Goal: Information Seeking & Learning: Find specific fact

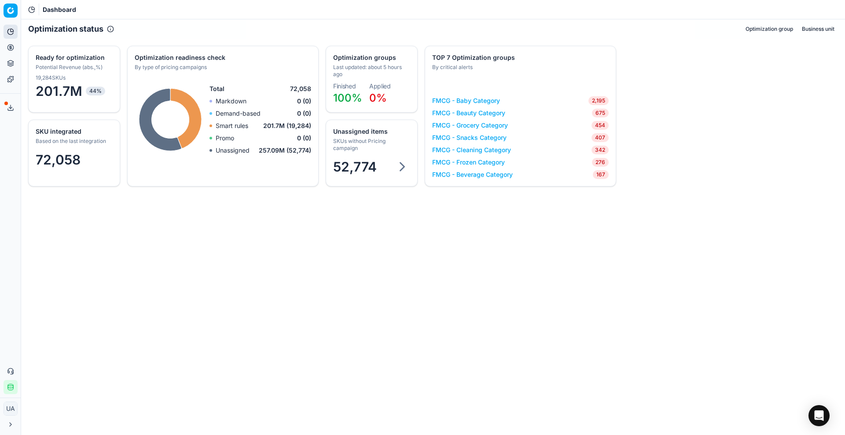
click at [376, 167] on span "52,774" at bounding box center [355, 167] width 44 height 16
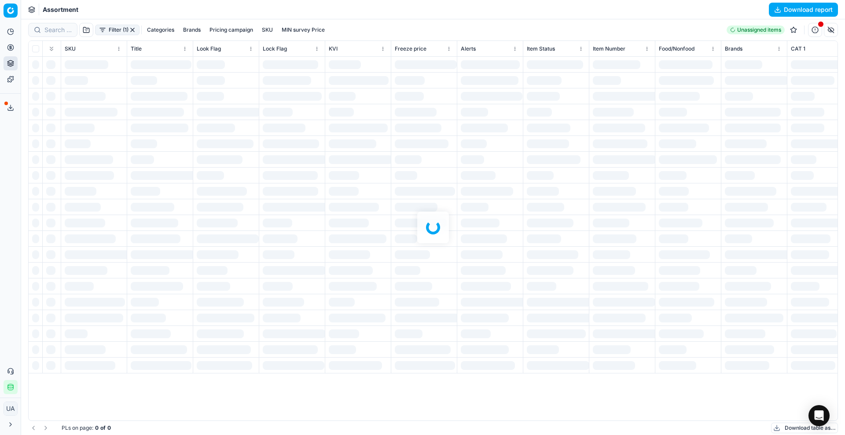
click at [59, 27] on div at bounding box center [433, 227] width 824 height 416
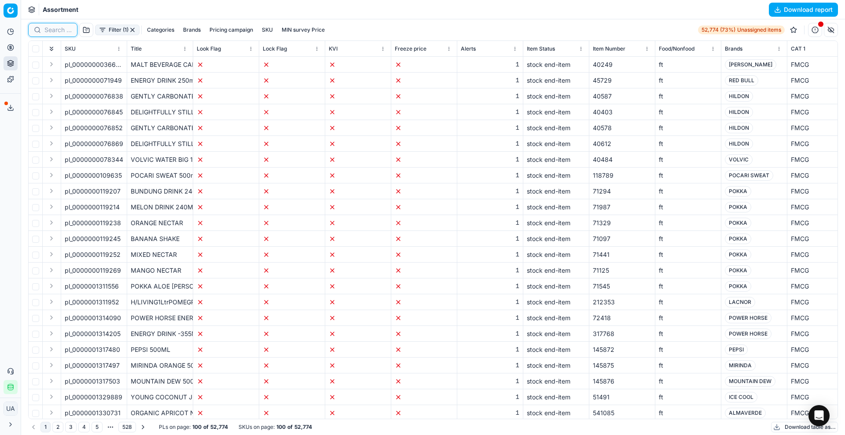
click at [51, 28] on input at bounding box center [57, 30] width 27 height 9
paste input "6281018127512"
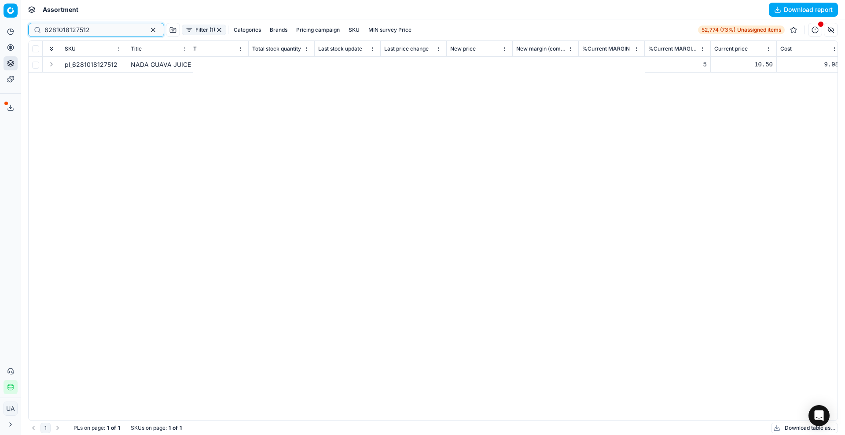
scroll to position [0, 2830]
click at [778, 62] on div "1,155.00" at bounding box center [762, 64] width 59 height 9
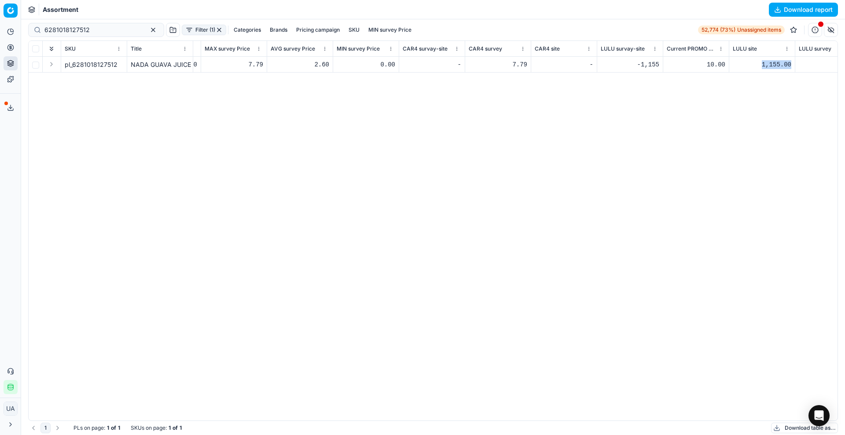
click at [778, 62] on div "1,155.00" at bounding box center [762, 64] width 59 height 9
click at [80, 26] on input "6281018127512" at bounding box center [92, 30] width 96 height 9
click at [93, 26] on input "6281018127512" at bounding box center [92, 30] width 96 height 9
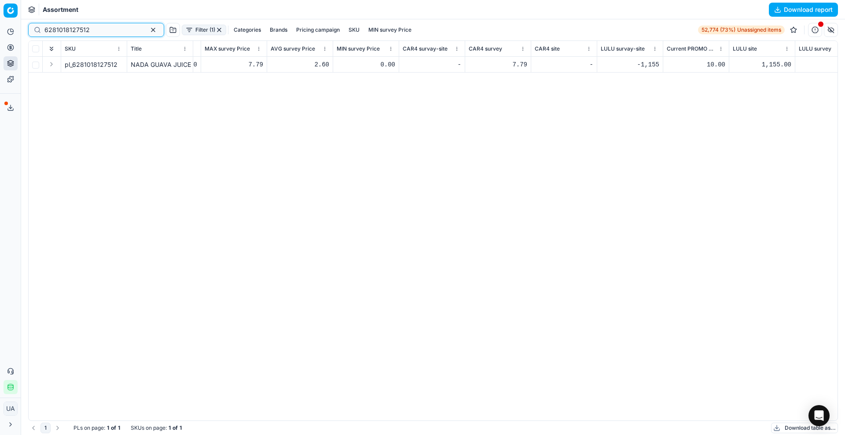
click at [93, 26] on input "6281018127512" at bounding box center [92, 30] width 96 height 9
paste input "91002905620"
click at [95, 30] on input "6291002905620" at bounding box center [92, 30] width 96 height 9
paste input "8901088168878"
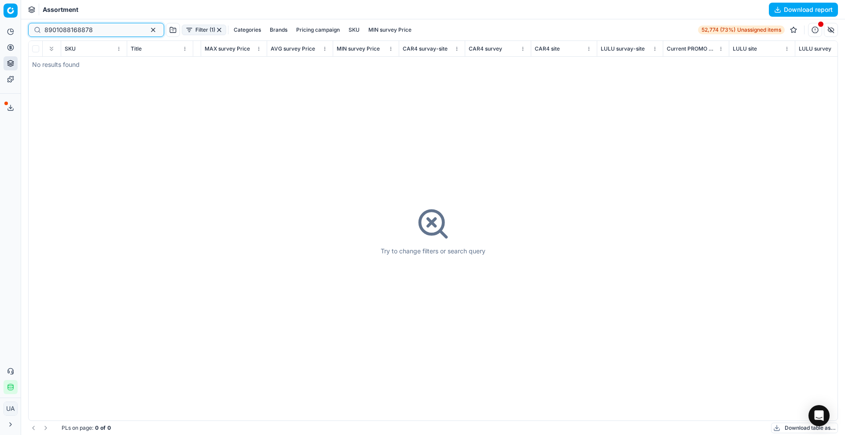
type input "8901088168878"
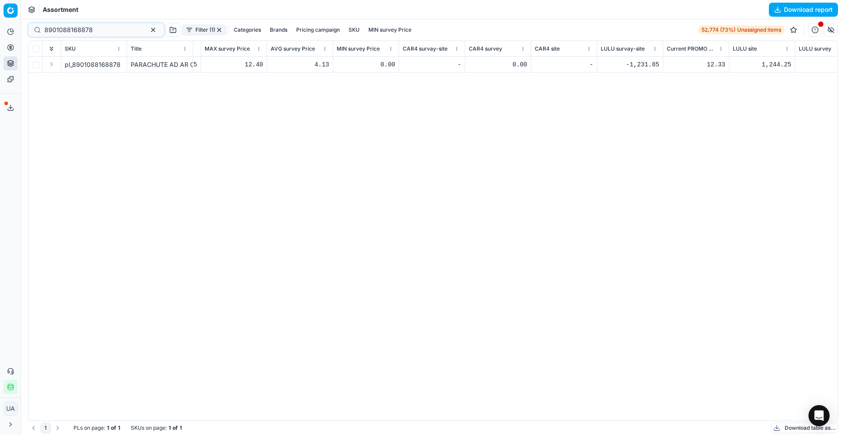
click at [777, 63] on div "1,244.25" at bounding box center [762, 64] width 59 height 9
